Goal: Find specific page/section: Find specific page/section

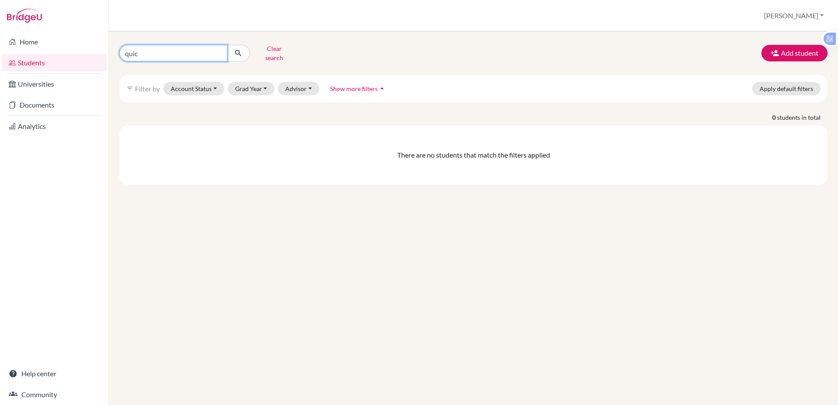
click at [159, 51] on input "quic" at bounding box center [173, 53] width 108 height 17
type input "quoc"
click button "submit" at bounding box center [238, 53] width 23 height 17
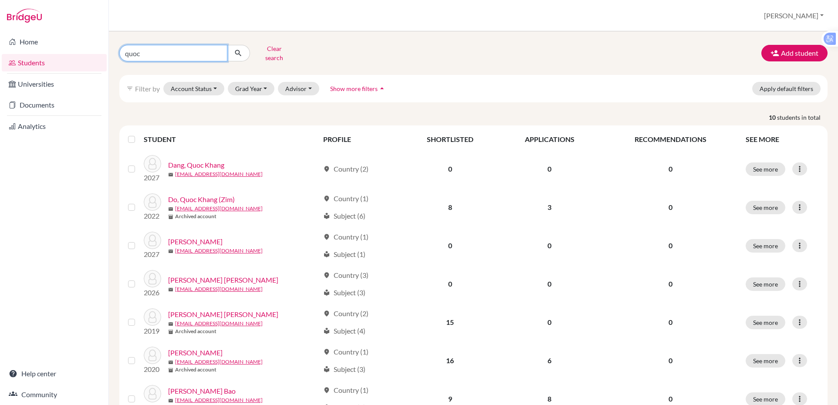
click at [149, 52] on input "quoc" at bounding box center [173, 53] width 108 height 17
type input "[PERSON_NAME]"
click button "submit" at bounding box center [238, 53] width 23 height 17
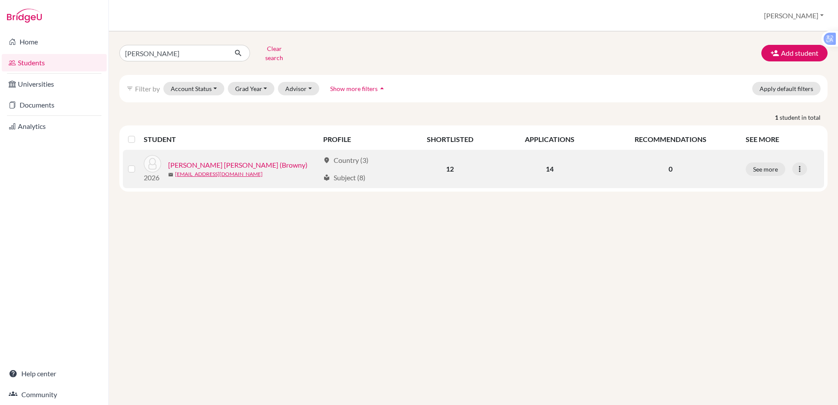
click at [227, 160] on link "[PERSON_NAME] [PERSON_NAME] (Browny)" at bounding box center [237, 165] width 139 height 10
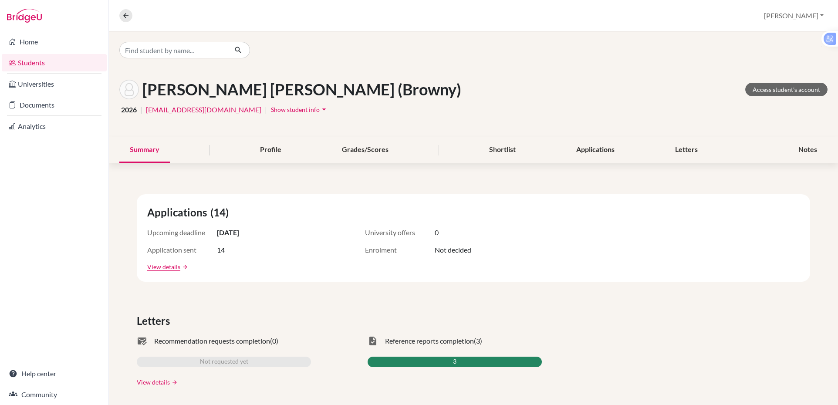
click at [219, 159] on div "Summary Profile Grades/Scores Shortlist Applications Letters Notes" at bounding box center [473, 150] width 709 height 26
